Goal: Information Seeking & Learning: Learn about a topic

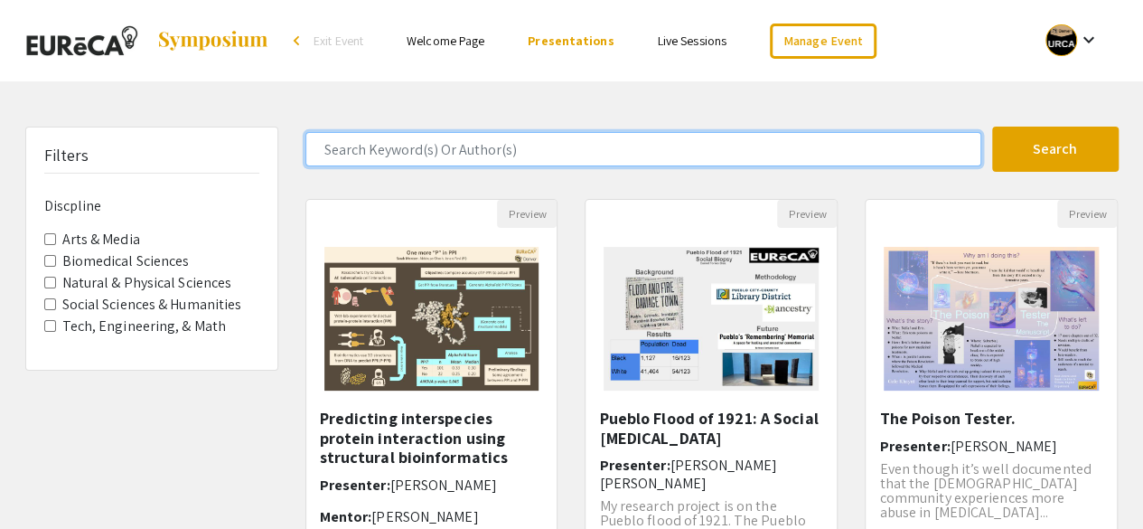
click at [592, 147] on input "Search Keyword(s) Or Author(s)" at bounding box center [643, 149] width 676 height 34
type input "[PERSON_NAME]"
click at [992, 126] on button "Search" at bounding box center [1055, 148] width 126 height 45
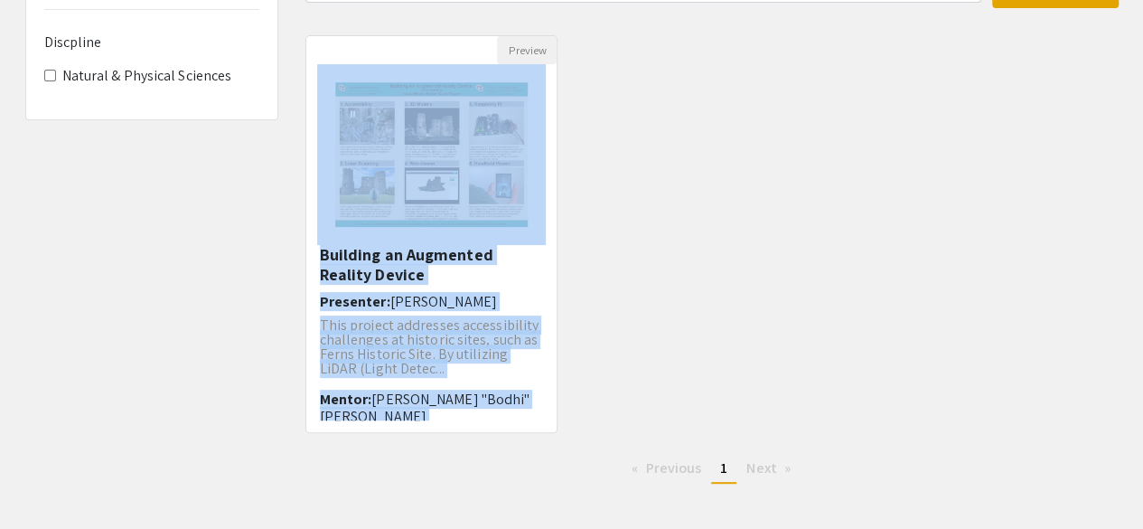
scroll to position [249, 0]
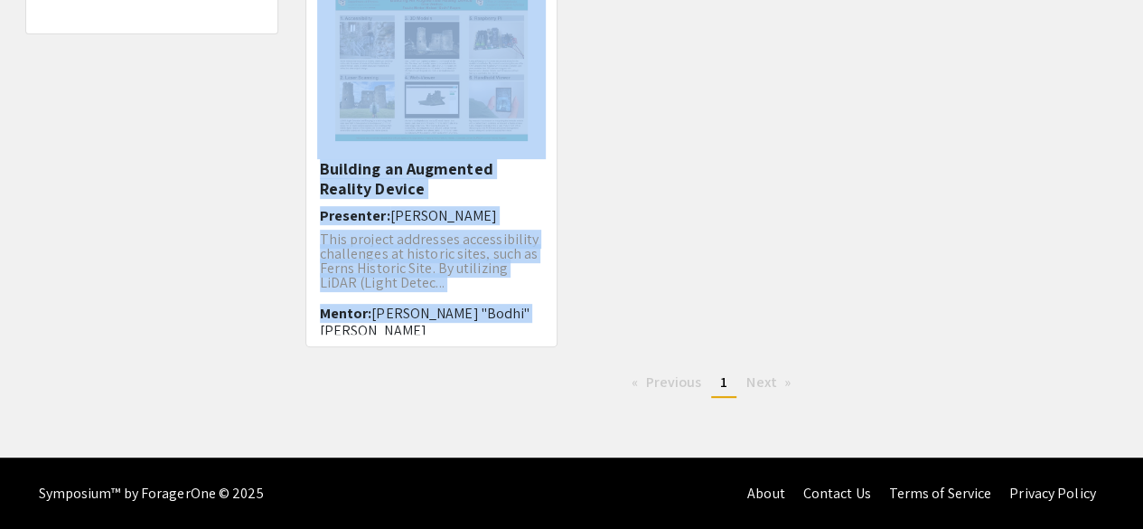
drag, startPoint x: 590, startPoint y: 239, endPoint x: 578, endPoint y: 288, distance: 50.2
click at [578, 288] on div "Preview Building an Augmented Reality Device Presenter: [PERSON_NAME] This proj…" at bounding box center [712, 158] width 840 height 419
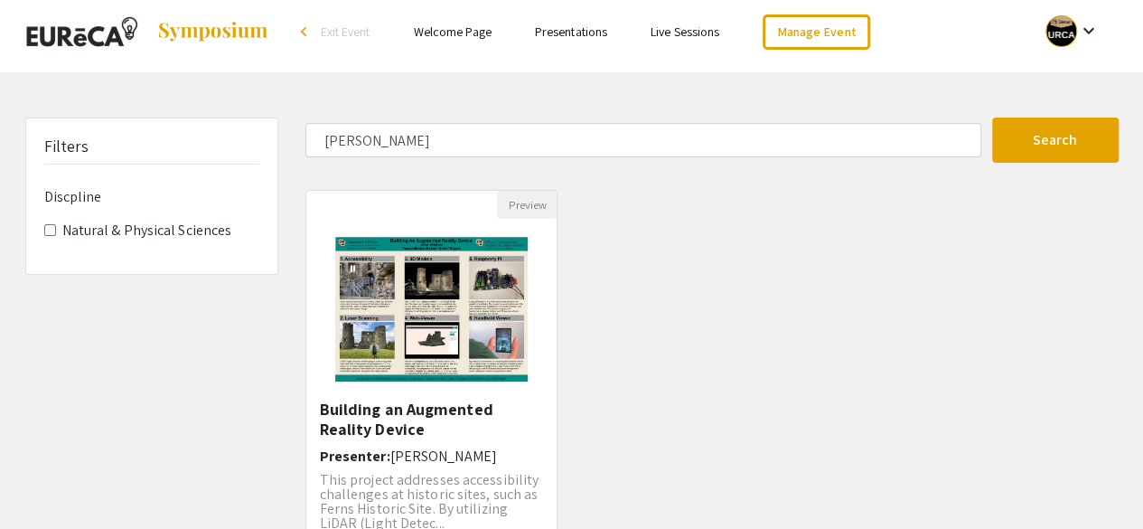
scroll to position [0, 0]
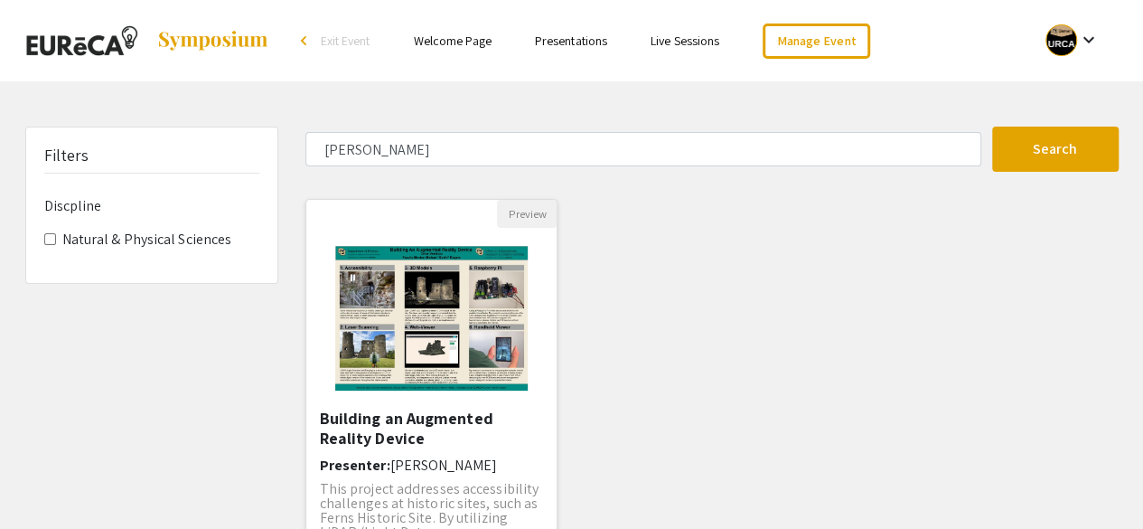
click at [523, 319] on img "Open Presentation <p>Building an Augmented Reality Device</p>" at bounding box center [431, 318] width 229 height 181
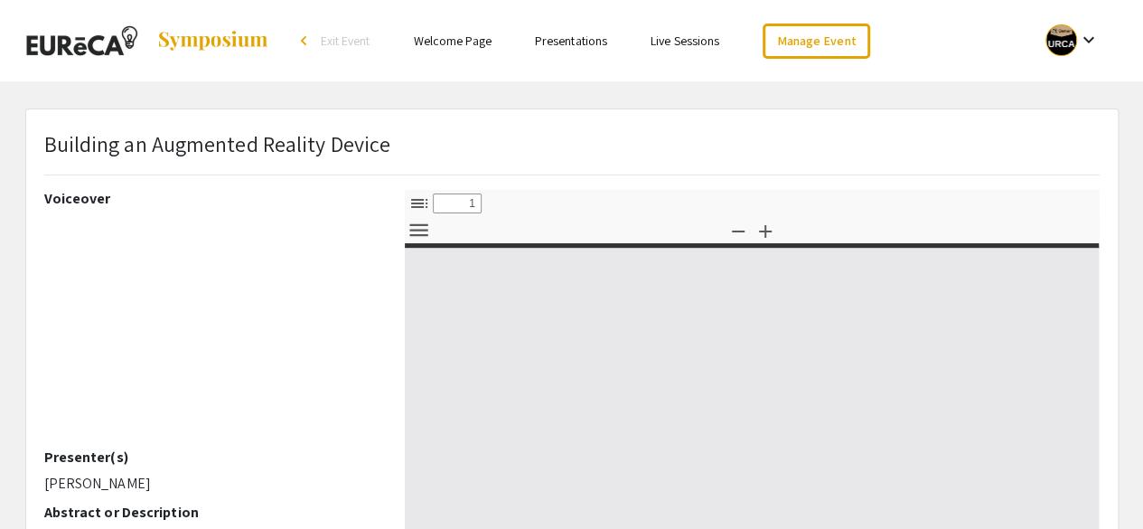
select select "custom"
type input "0"
select select "custom"
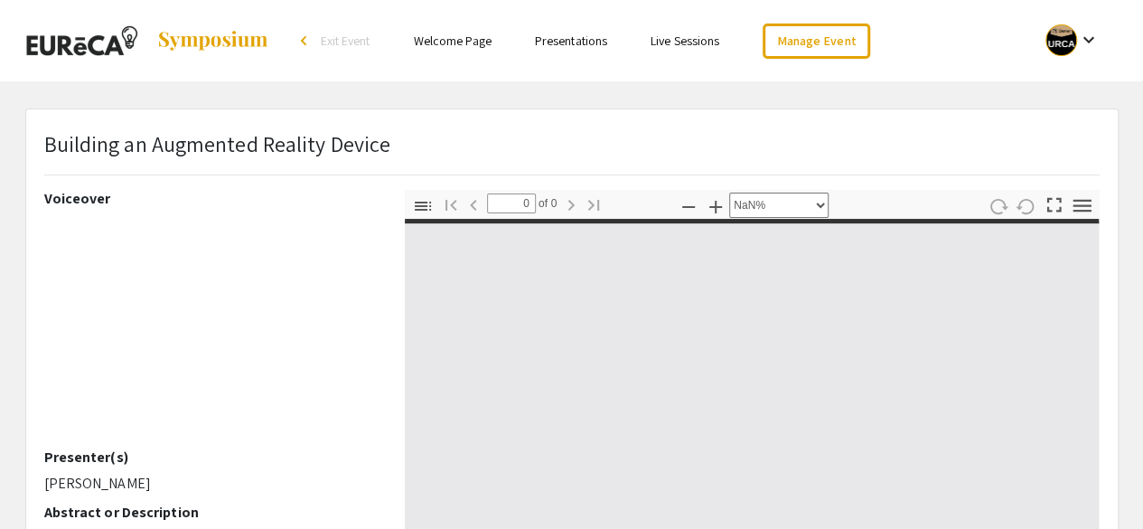
type input "1"
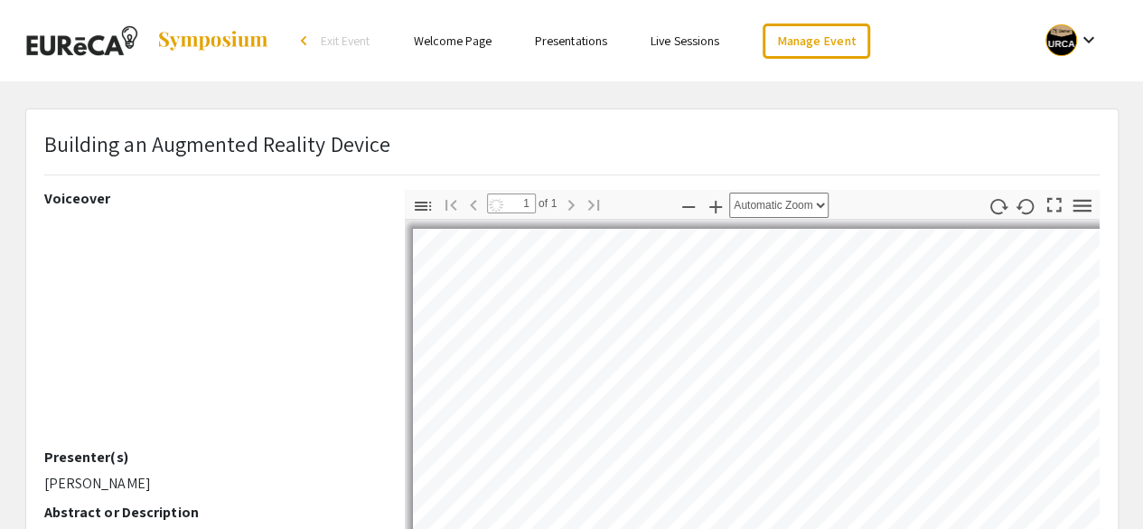
select select "auto"
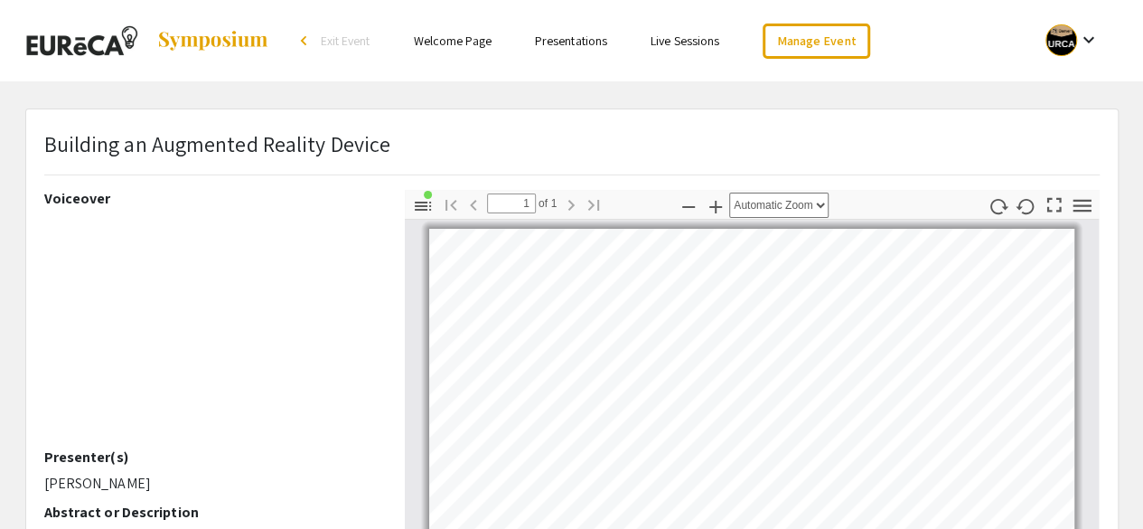
click at [566, 44] on link "Presentations" at bounding box center [571, 41] width 72 height 16
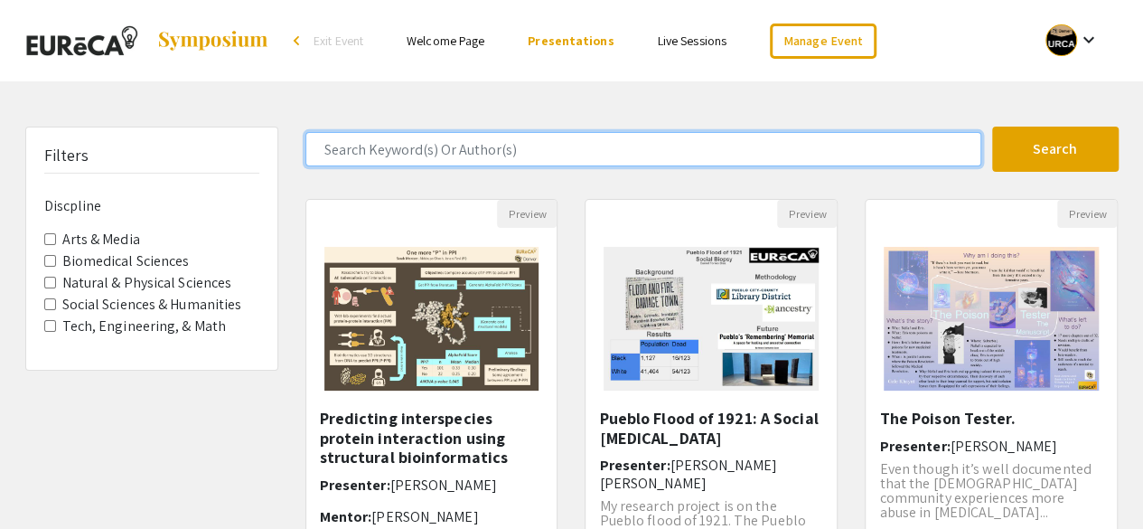
click at [503, 142] on input "Search Keyword(s) Or Author(s)" at bounding box center [643, 149] width 676 height 34
type input "[PERSON_NAME]"
click at [992, 126] on button "Search" at bounding box center [1055, 148] width 126 height 45
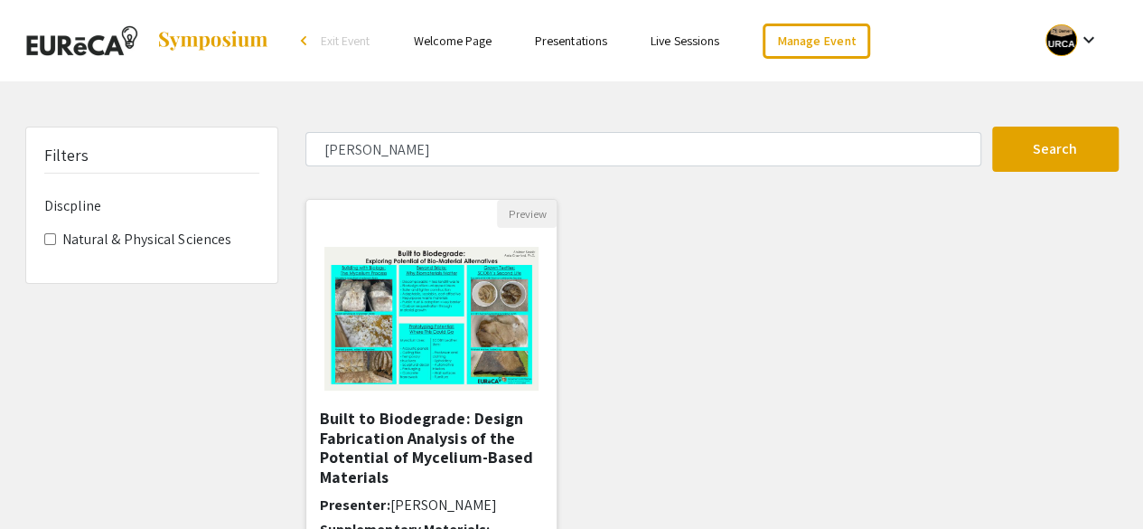
click at [431, 351] on img "Open Presentation <p>Built to Biodegrade: Design Fabrication Analysis of the Po…" at bounding box center [431, 319] width 251 height 180
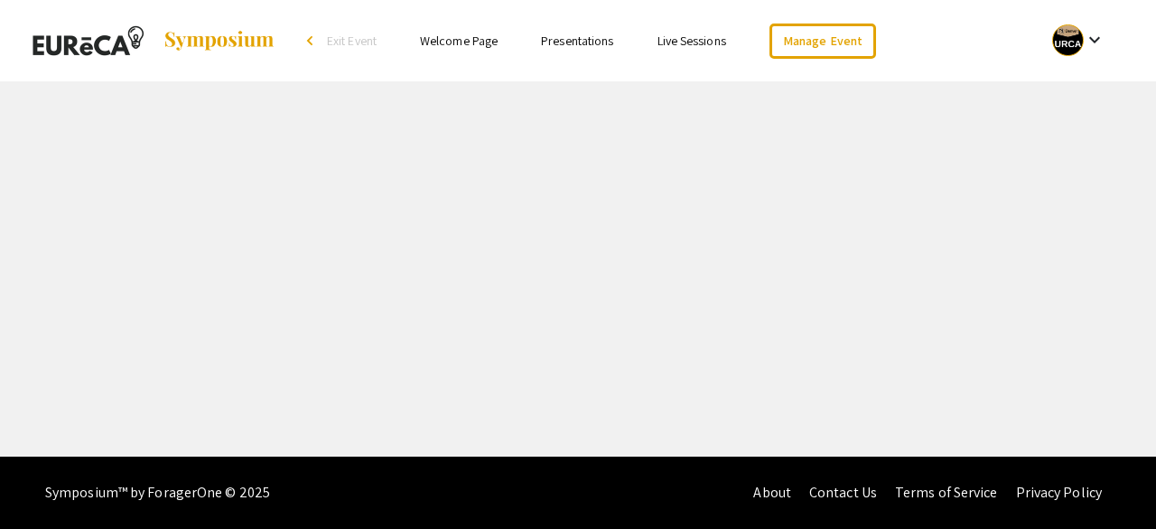
select select "custom"
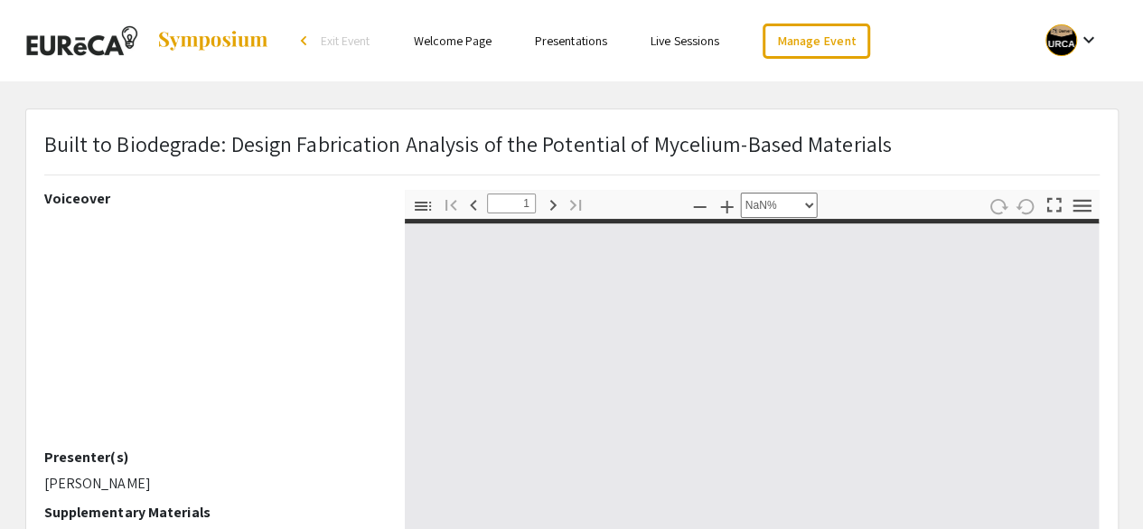
type input "0"
select select "custom"
type input "1"
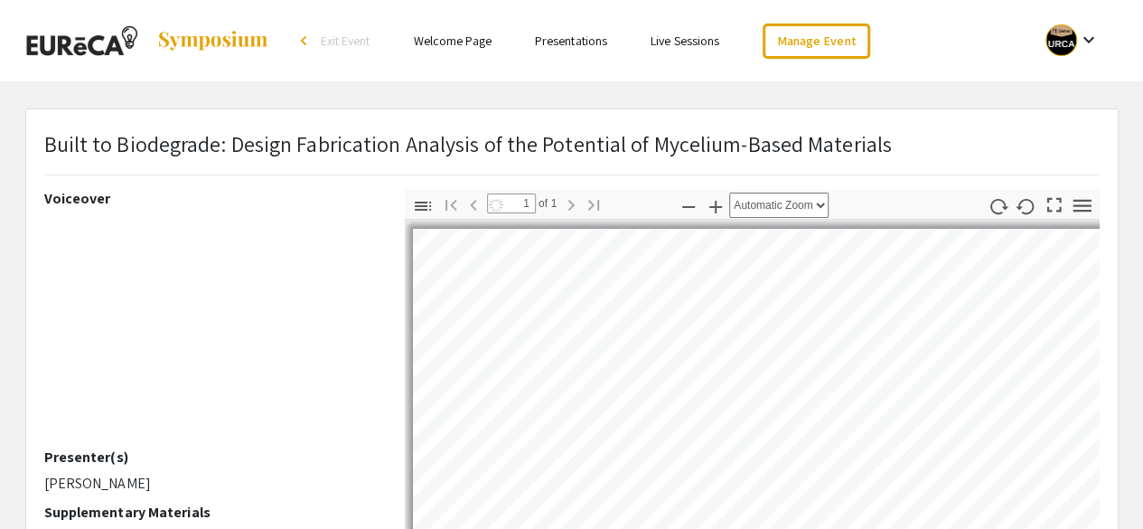
click at [407, 79] on ul "Skip navigation arrow_back_ios Exit Event Welcome Page Presentations Live Sessi…" at bounding box center [571, 40] width 360 height 81
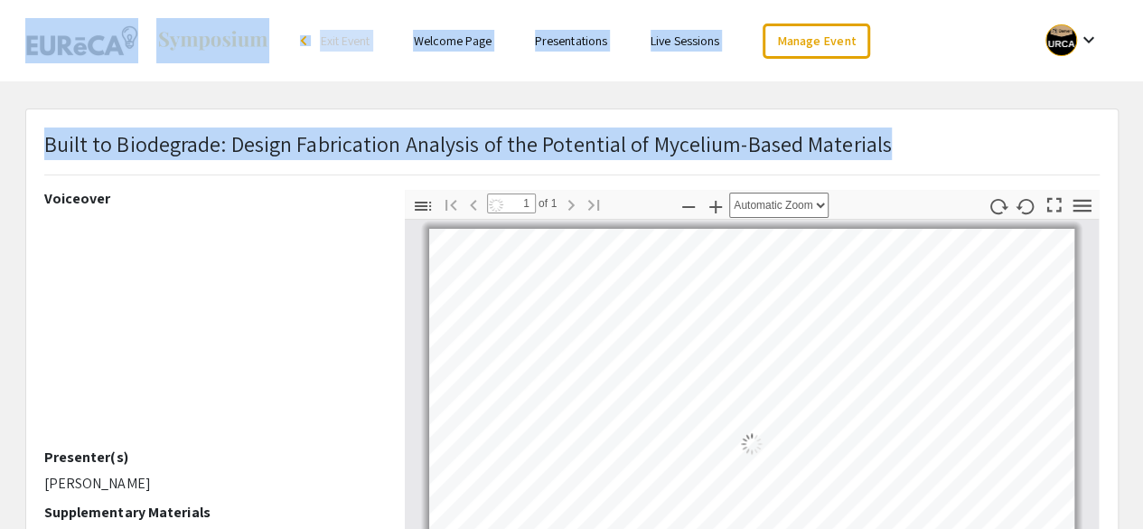
select select "auto"
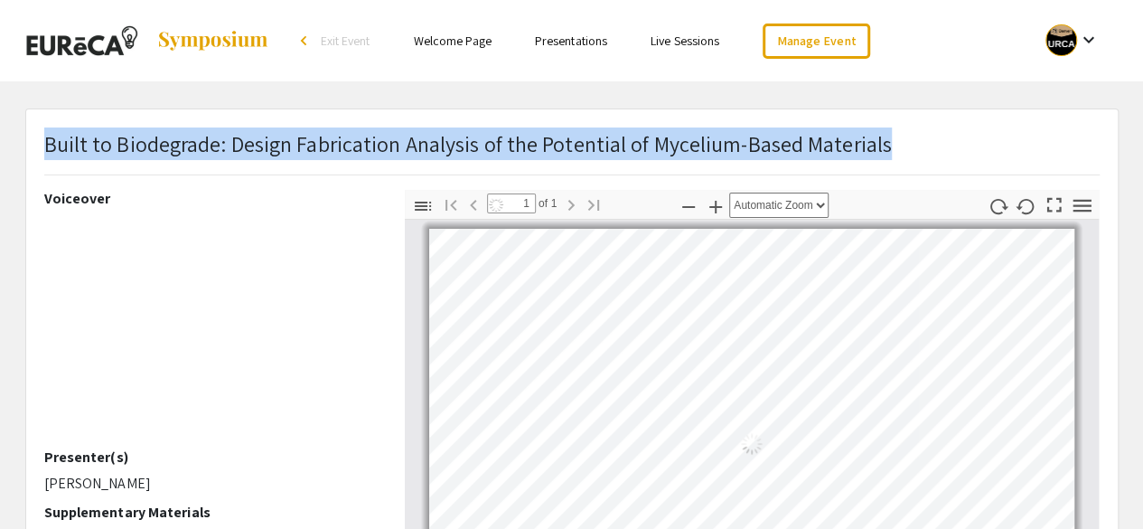
drag, startPoint x: 800, startPoint y: 145, endPoint x: 48, endPoint y: 141, distance: 751.7
click at [48, 141] on div "Built to Biodegrade: Design Fabrication Analysis of the Potential of Mycelium-B…" at bounding box center [572, 158] width 1082 height 62
copy p "Built to Biodegrade: Design Fabrication Analysis of the Potential of Mycelium-B…"
